Goal: Task Accomplishment & Management: Manage account settings

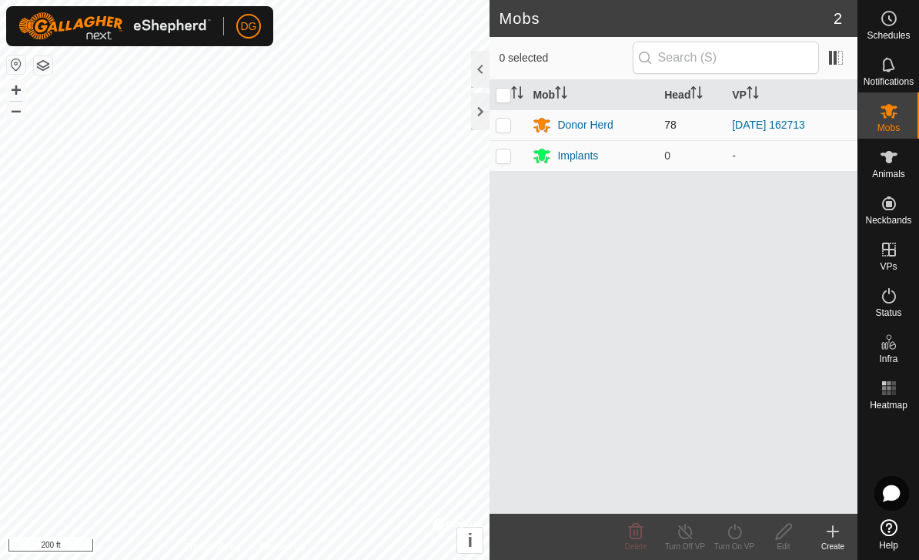
click at [504, 136] on td at bounding box center [508, 124] width 37 height 31
checkbox input "true"
click at [741, 541] on div "Turn On VP" at bounding box center [734, 547] width 49 height 12
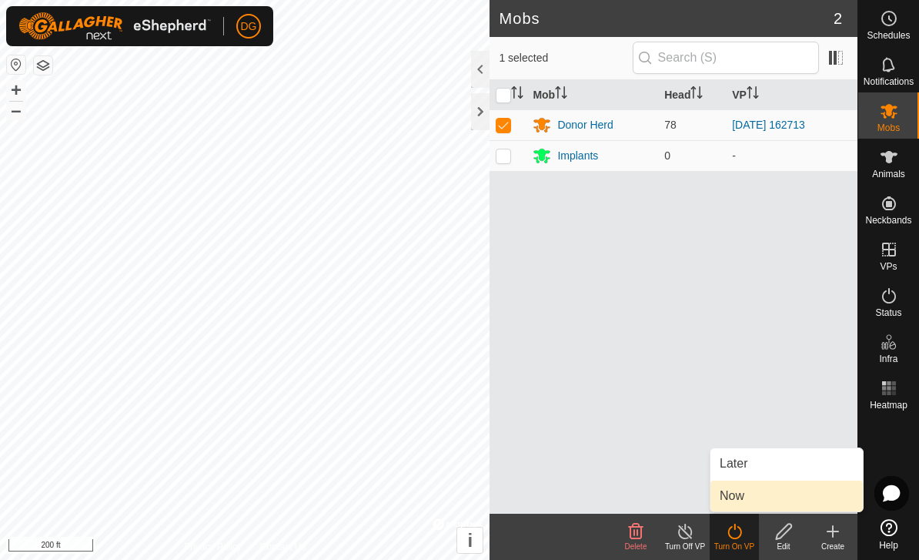
click at [762, 499] on link "Now" at bounding box center [787, 496] width 152 height 31
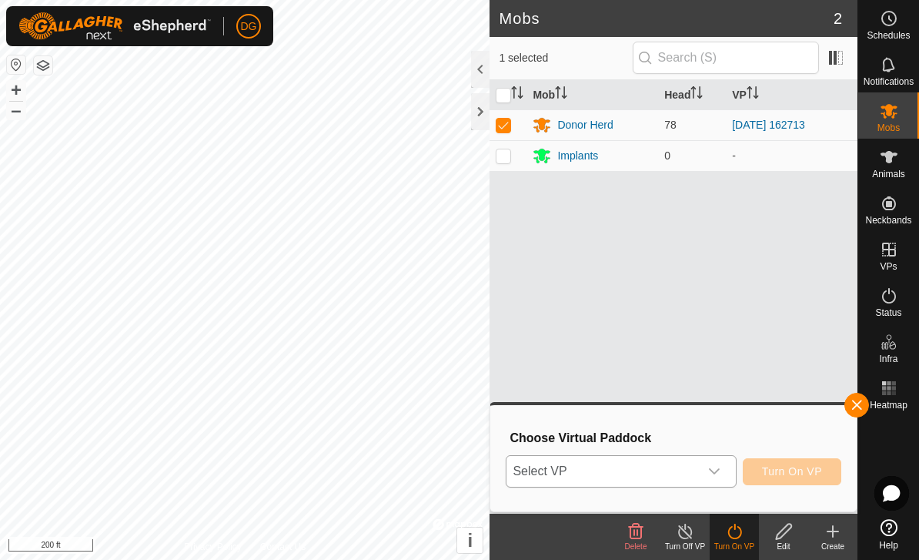
click at [635, 477] on span "Select VP" at bounding box center [603, 471] width 192 height 31
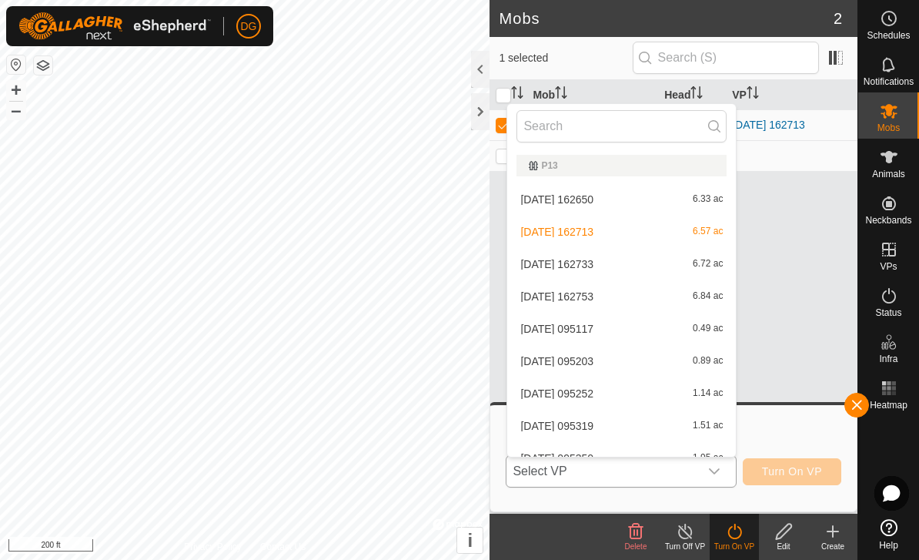
click at [653, 207] on div "[DATE] 162650 6.33 ac" at bounding box center [622, 199] width 210 height 18
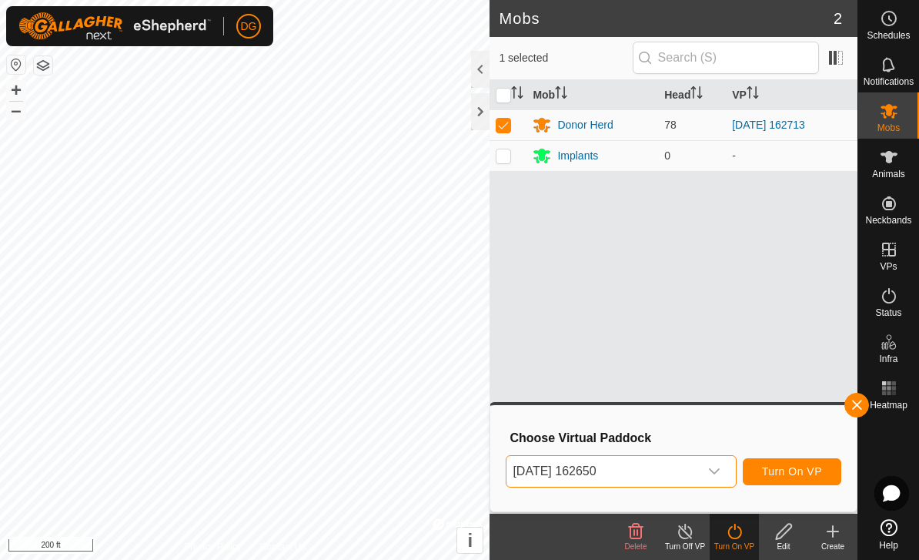
click at [604, 480] on span "[DATE] 162650" at bounding box center [603, 471] width 192 height 31
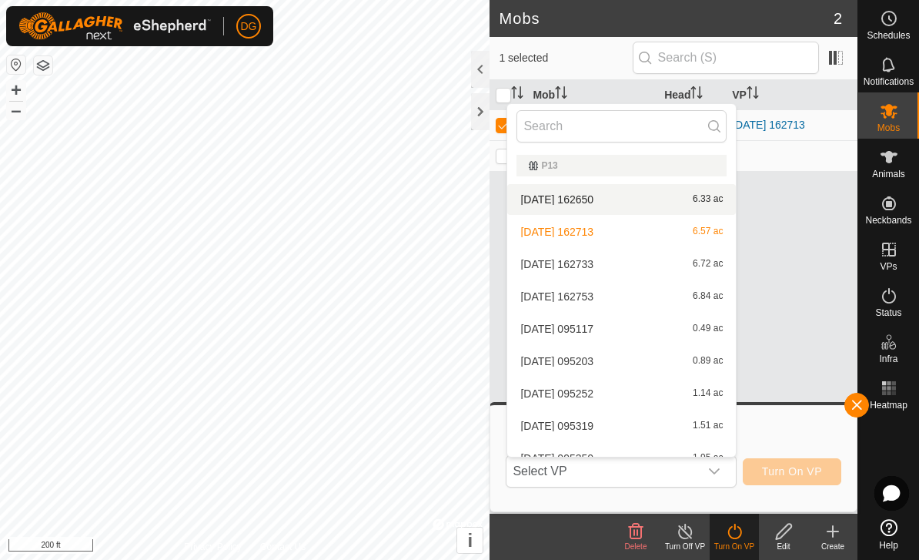
click at [640, 272] on div "[DATE] 162733 6.72 ac" at bounding box center [622, 264] width 210 height 18
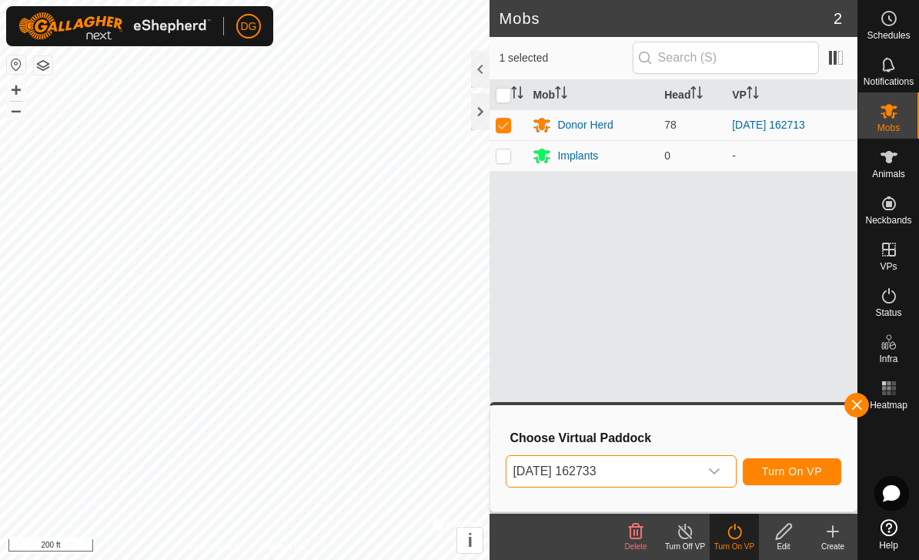
click at [601, 484] on span "[DATE] 162733" at bounding box center [603, 471] width 192 height 31
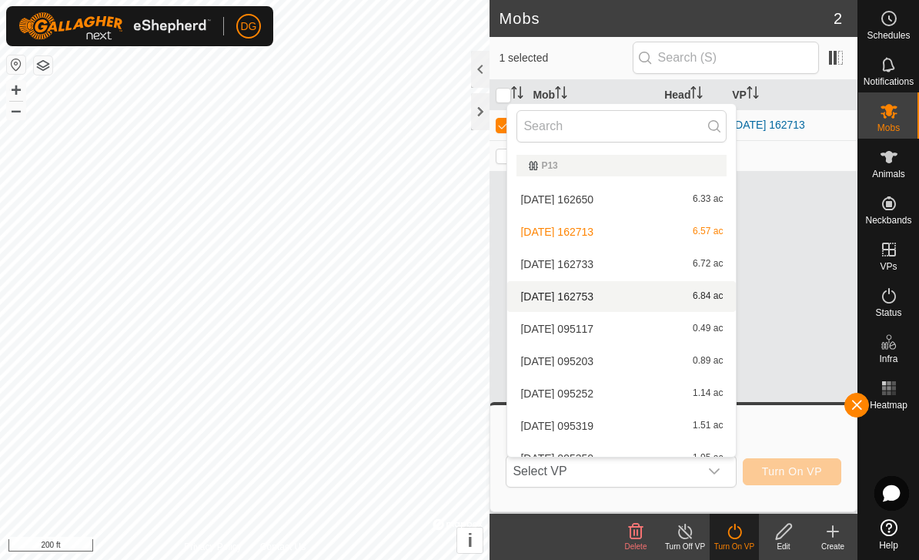
click at [594, 294] on span "[DATE] 162753" at bounding box center [557, 296] width 73 height 11
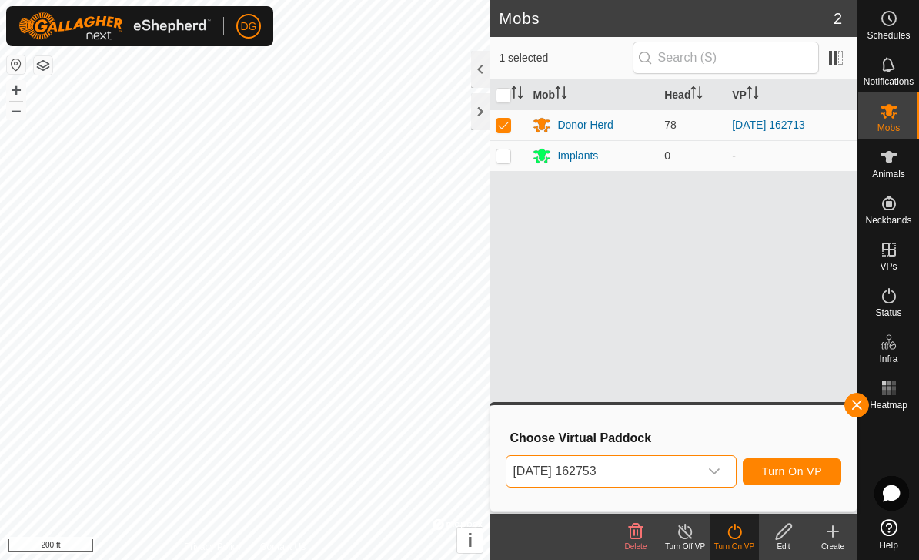
click at [795, 469] on span "Turn On VP" at bounding box center [792, 471] width 60 height 12
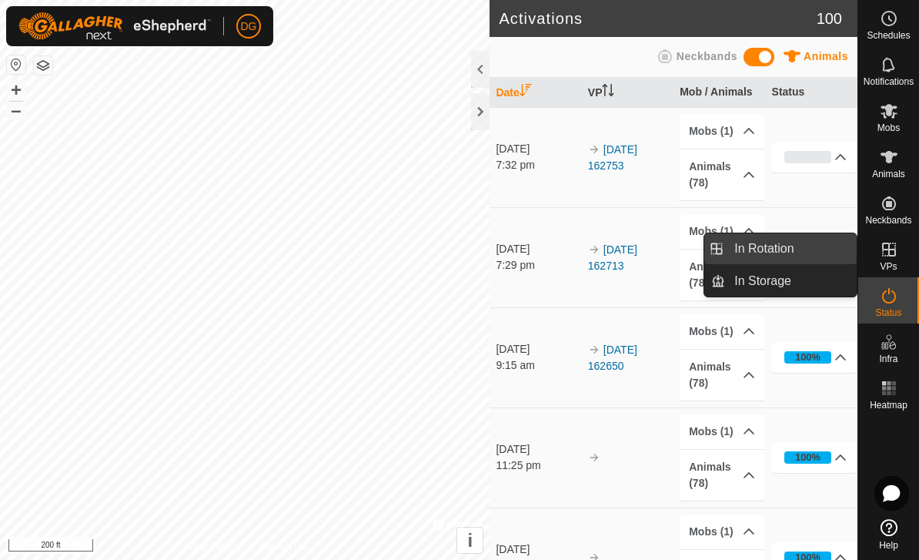
click at [776, 249] on span "In Rotation" at bounding box center [764, 249] width 59 height 18
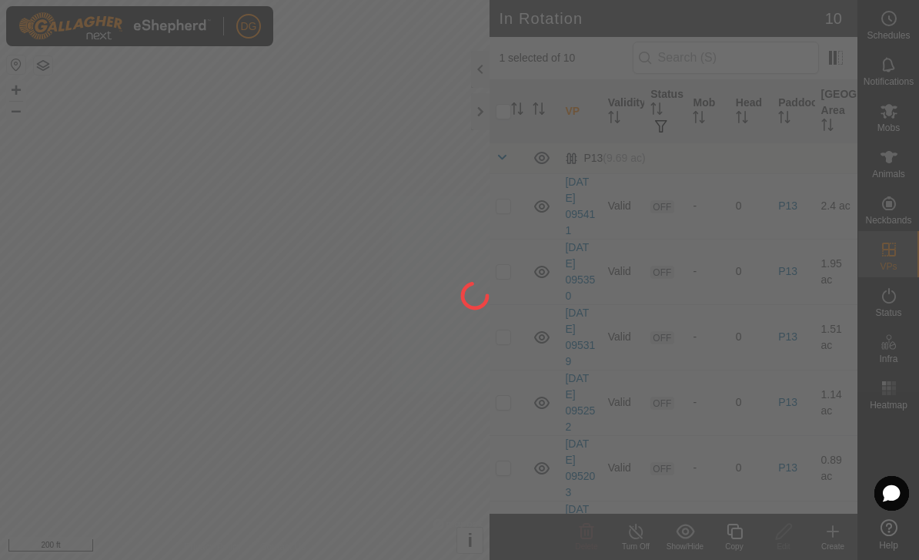
click at [759, 253] on div at bounding box center [459, 280] width 919 height 560
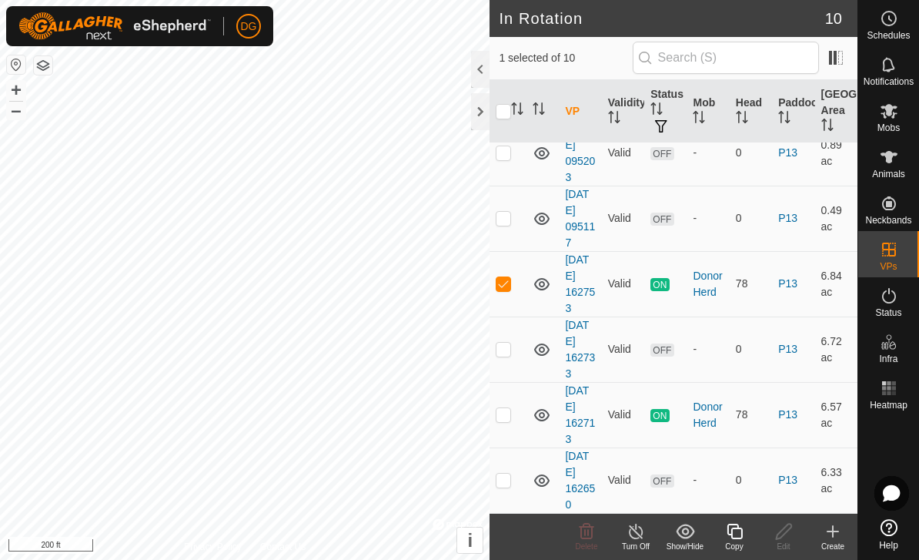
scroll to position [314, 0]
click at [515, 481] on td at bounding box center [508, 480] width 37 height 65
checkbox input "true"
click at [514, 421] on td at bounding box center [508, 415] width 37 height 65
checkbox input "true"
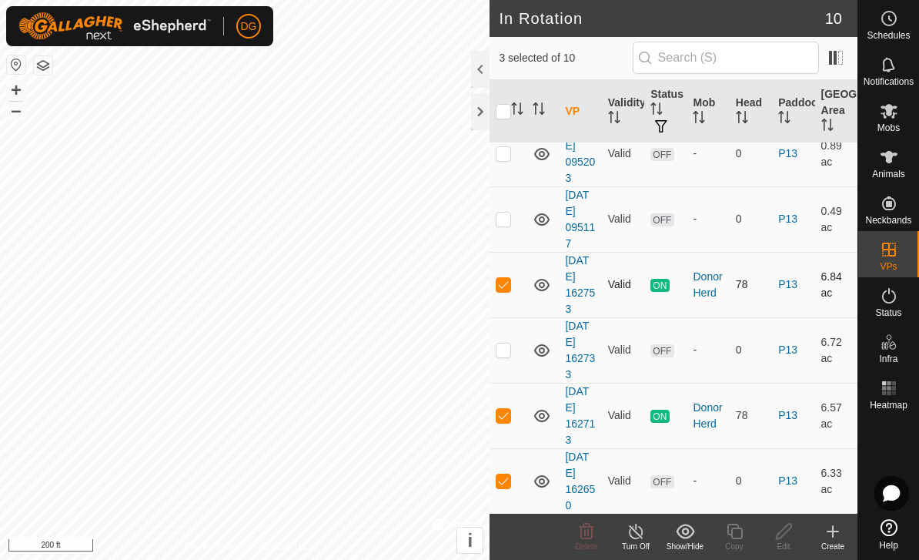
click at [507, 288] on p-checkbox at bounding box center [503, 284] width 15 height 12
checkbox input "false"
click at [507, 360] on td at bounding box center [508, 349] width 37 height 65
checkbox input "true"
click at [508, 421] on p-checkbox at bounding box center [503, 415] width 15 height 12
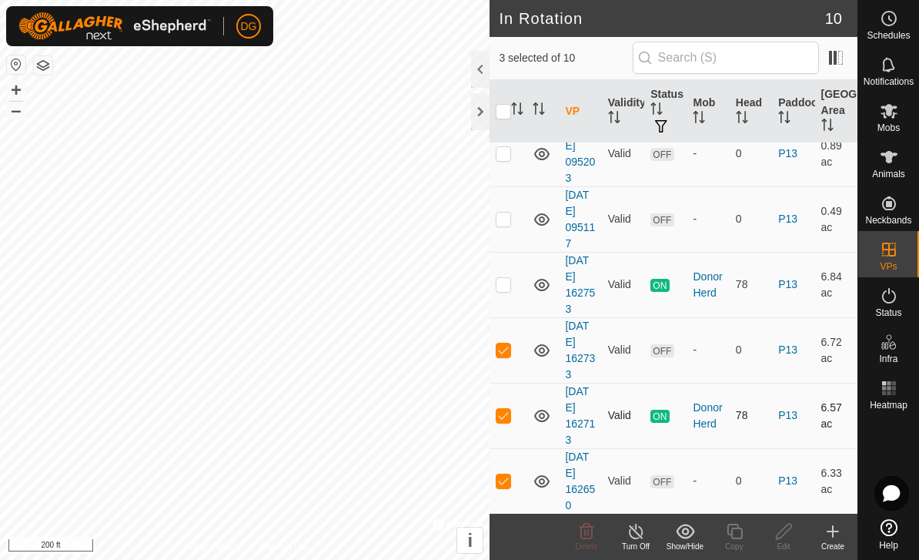
checkbox input "false"
click at [589, 545] on span "Delete" at bounding box center [587, 546] width 22 height 8
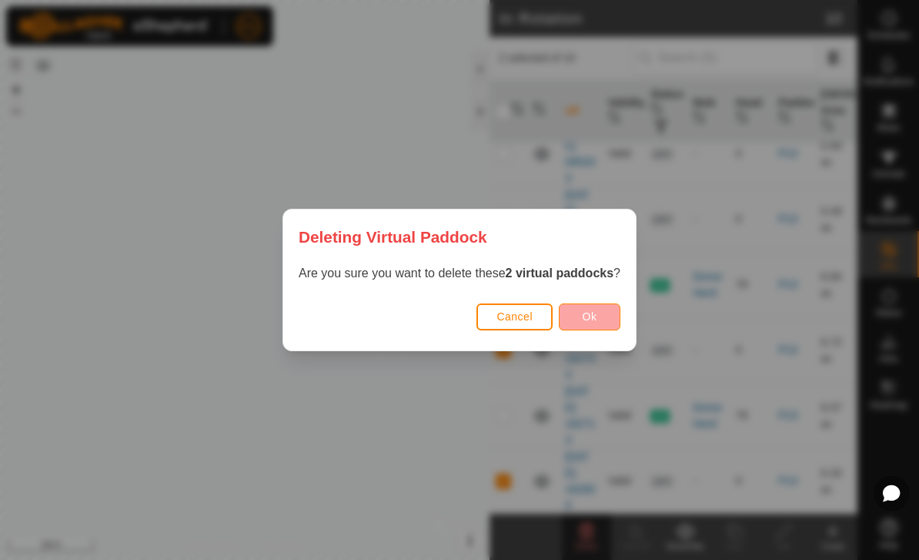
click at [601, 317] on button "Ok" at bounding box center [590, 316] width 62 height 27
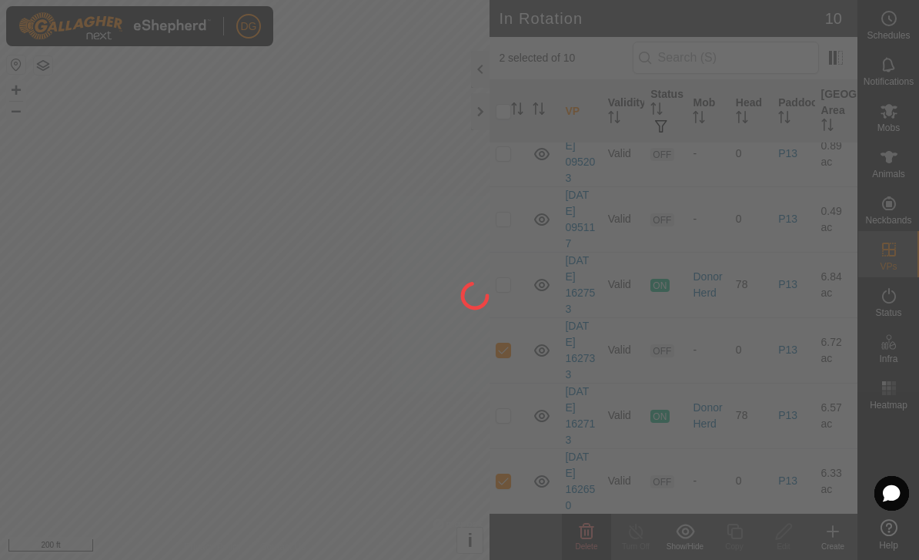
checkbox input "false"
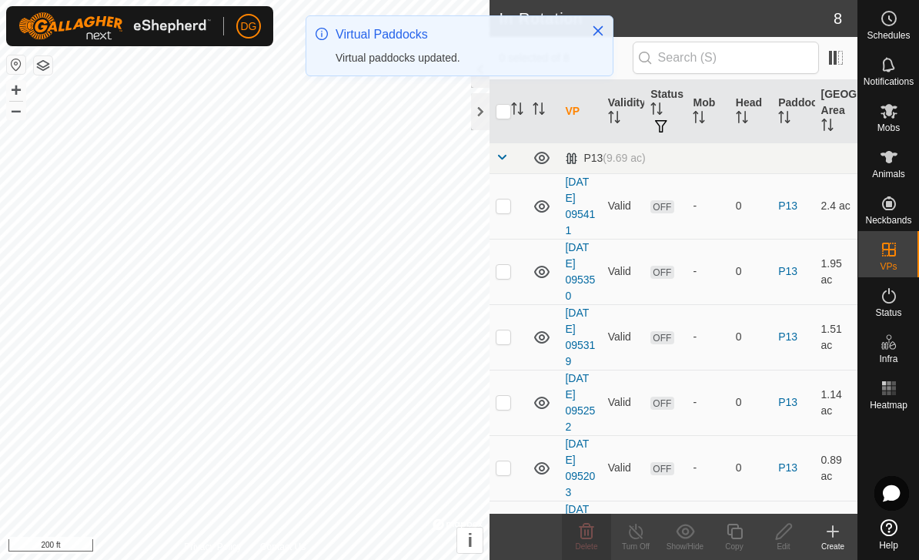
scroll to position [0, 0]
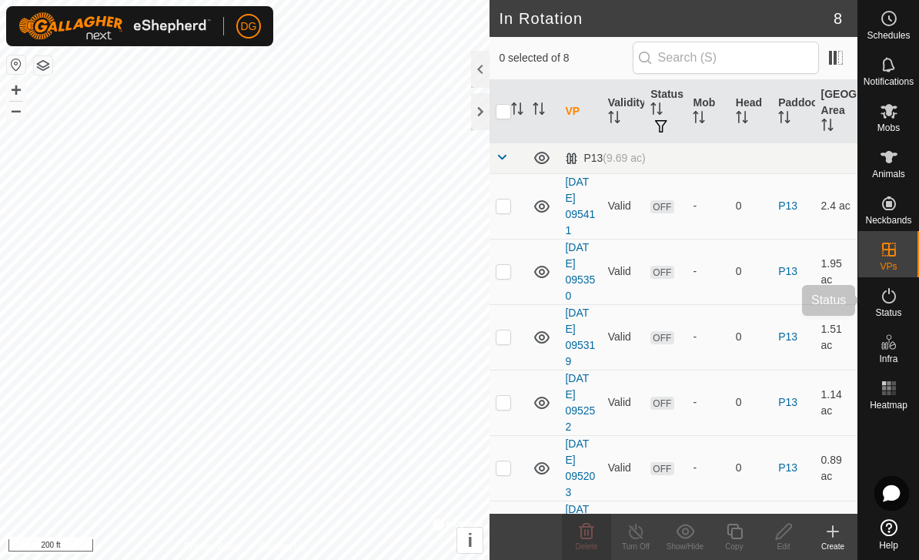
click at [887, 303] on icon at bounding box center [890, 295] width 14 height 15
